Goal: Information Seeking & Learning: Learn about a topic

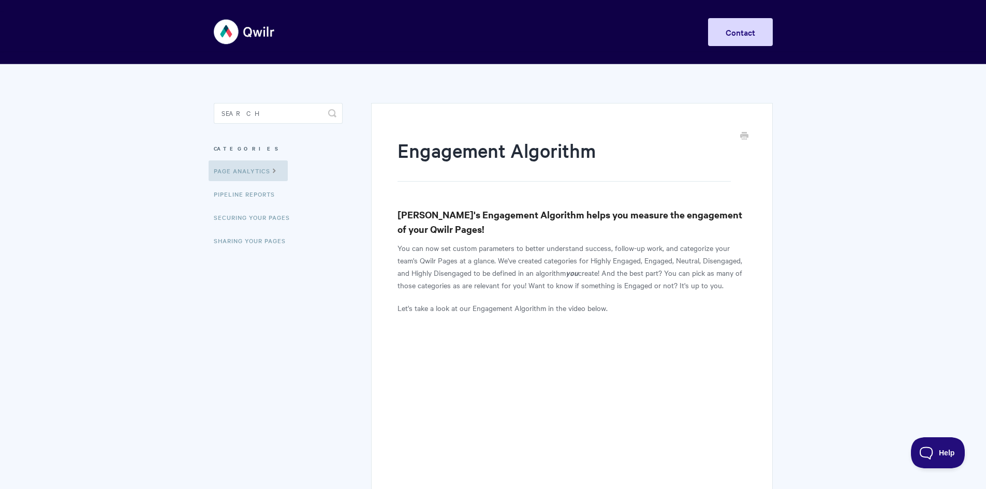
click at [259, 29] on img at bounding box center [245, 31] width 62 height 39
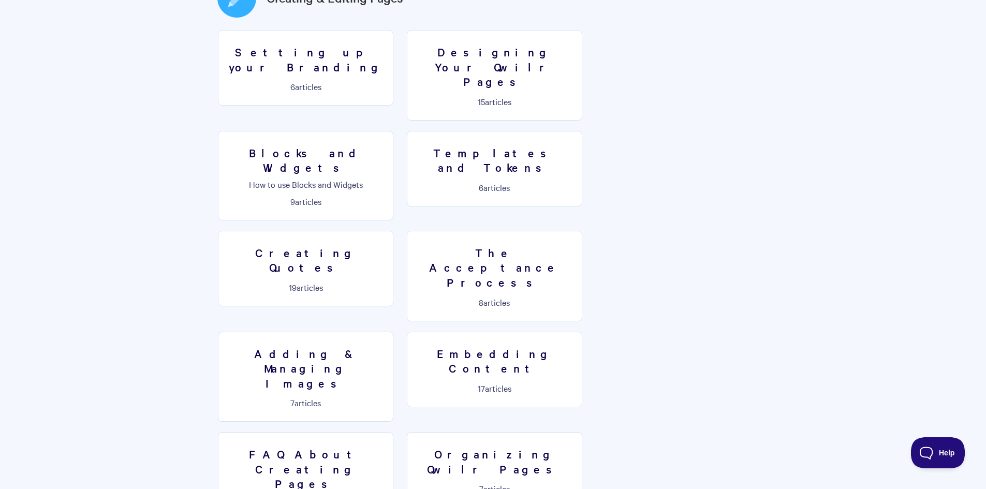
scroll to position [590, 0]
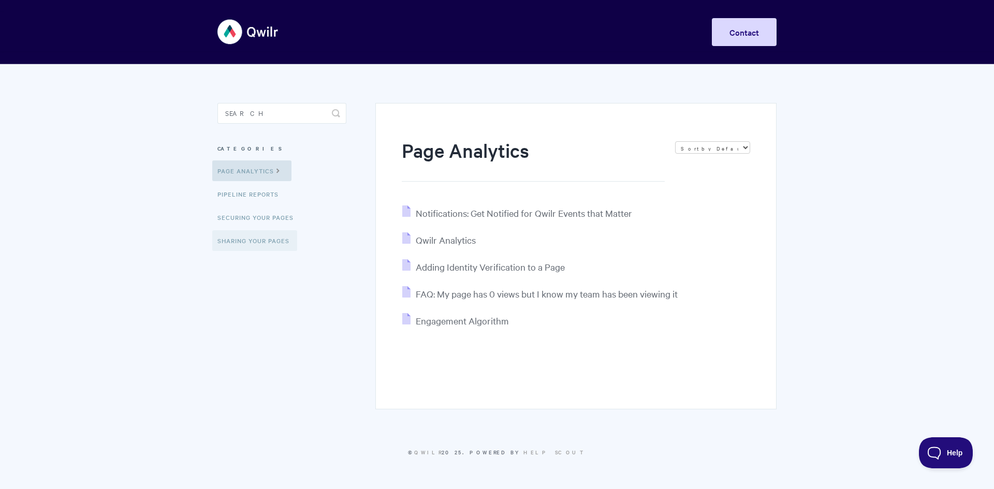
click at [269, 238] on link "Sharing Your Pages" at bounding box center [254, 240] width 85 height 21
